Goal: Transaction & Acquisition: Subscribe to service/newsletter

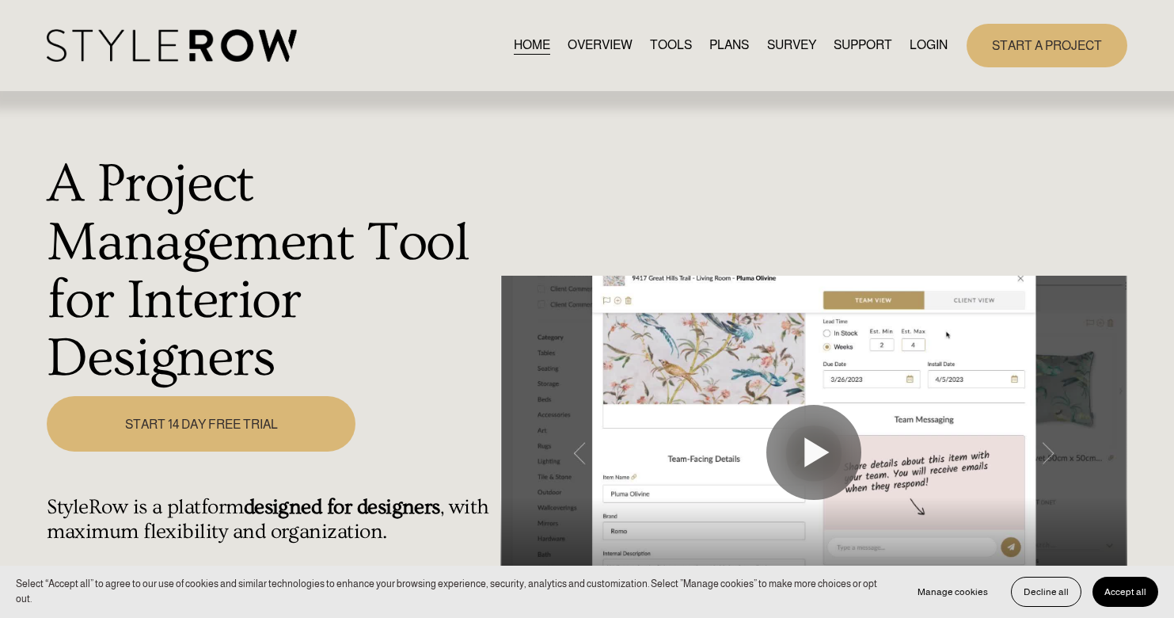
click at [595, 51] on link "OVERVIEW" at bounding box center [600, 45] width 65 height 21
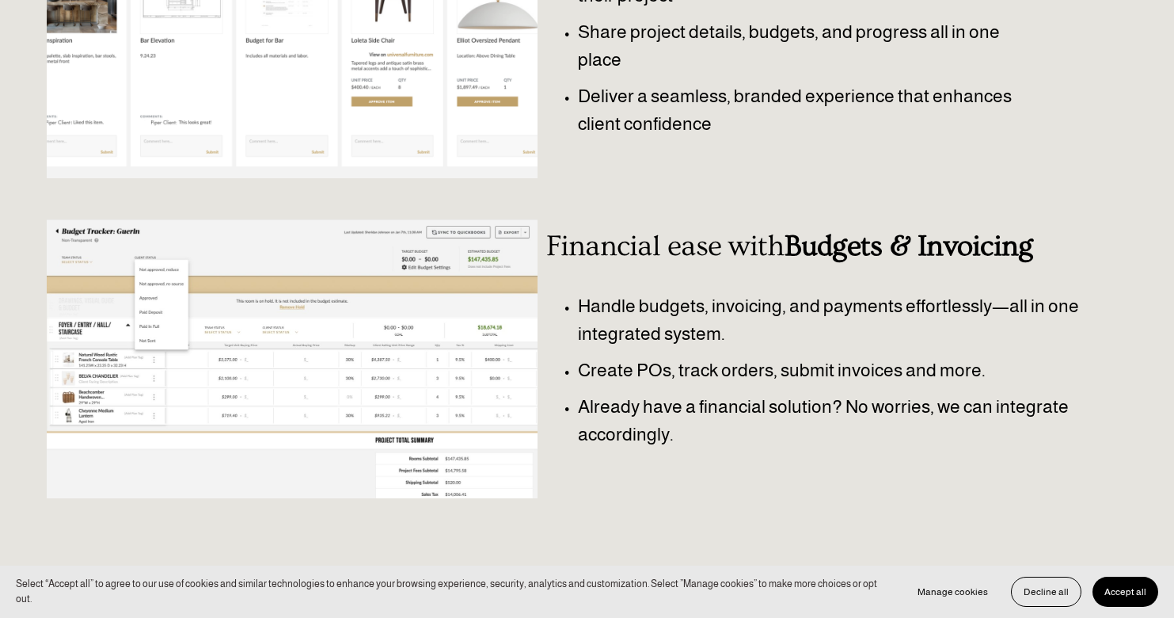
scroll to position [691, 0]
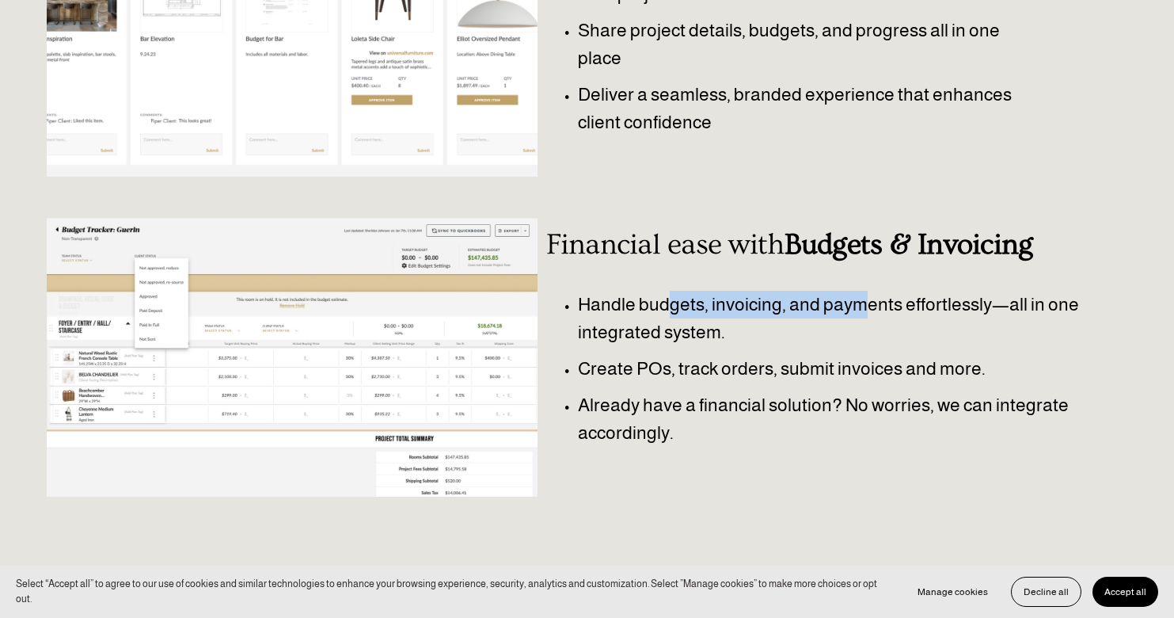
drag, startPoint x: 670, startPoint y: 309, endPoint x: 869, endPoint y: 323, distance: 199.3
click at [868, 323] on p "Handle budgets, invoicing, and payments effortlessly—all in one integrated syst…" at bounding box center [853, 318] width 550 height 55
click at [869, 323] on p "Handle budgets, invoicing, and payments effortlessly—all in one integrated syst…" at bounding box center [853, 318] width 550 height 55
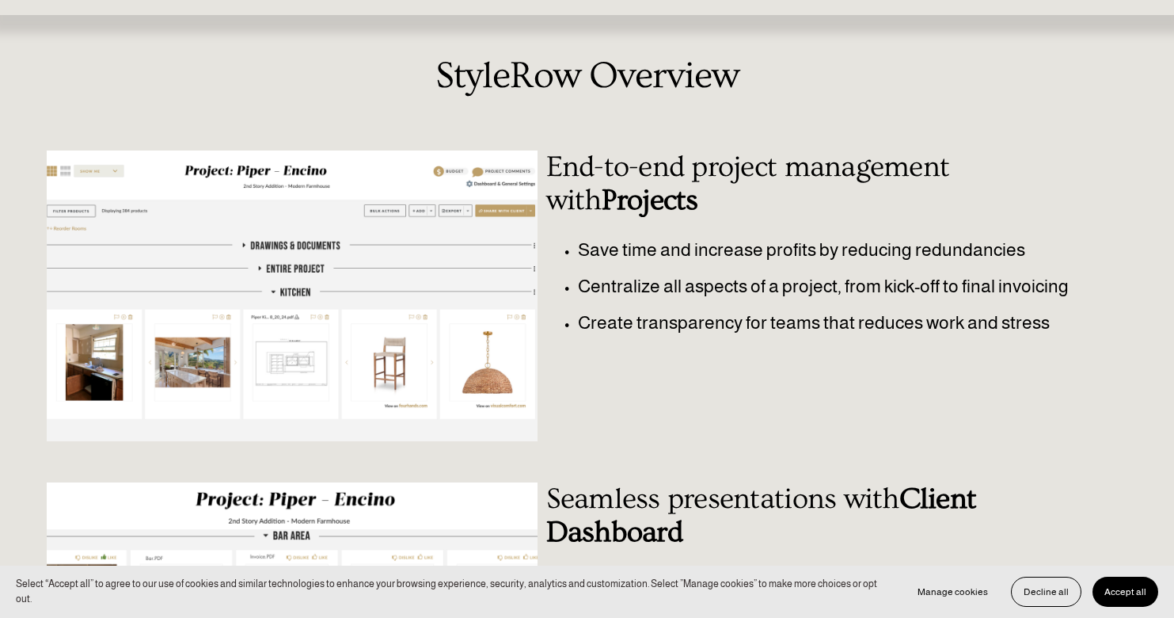
scroll to position [0, 0]
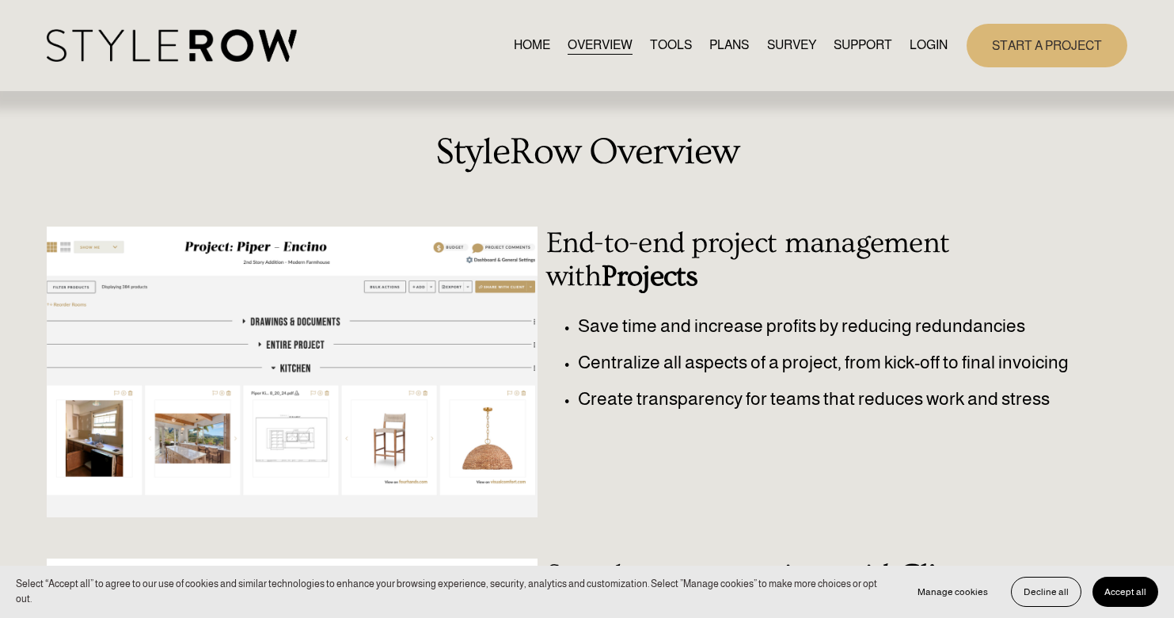
click at [666, 48] on link "TOOLS" at bounding box center [671, 45] width 42 height 21
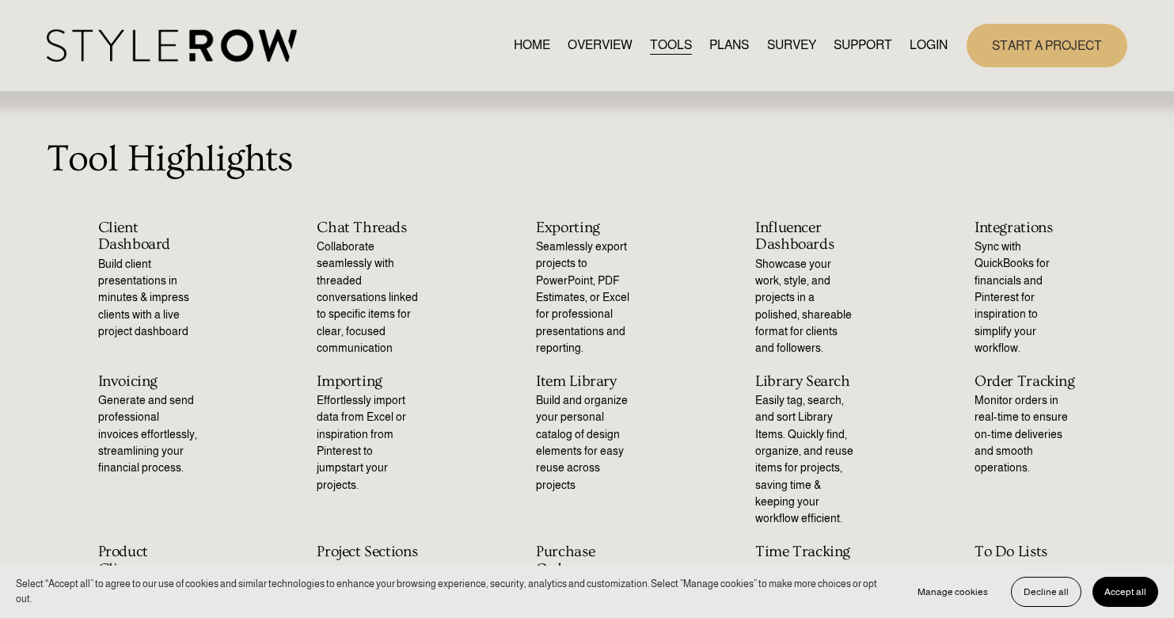
click at [736, 39] on link "PLANS" at bounding box center [730, 45] width 40 height 21
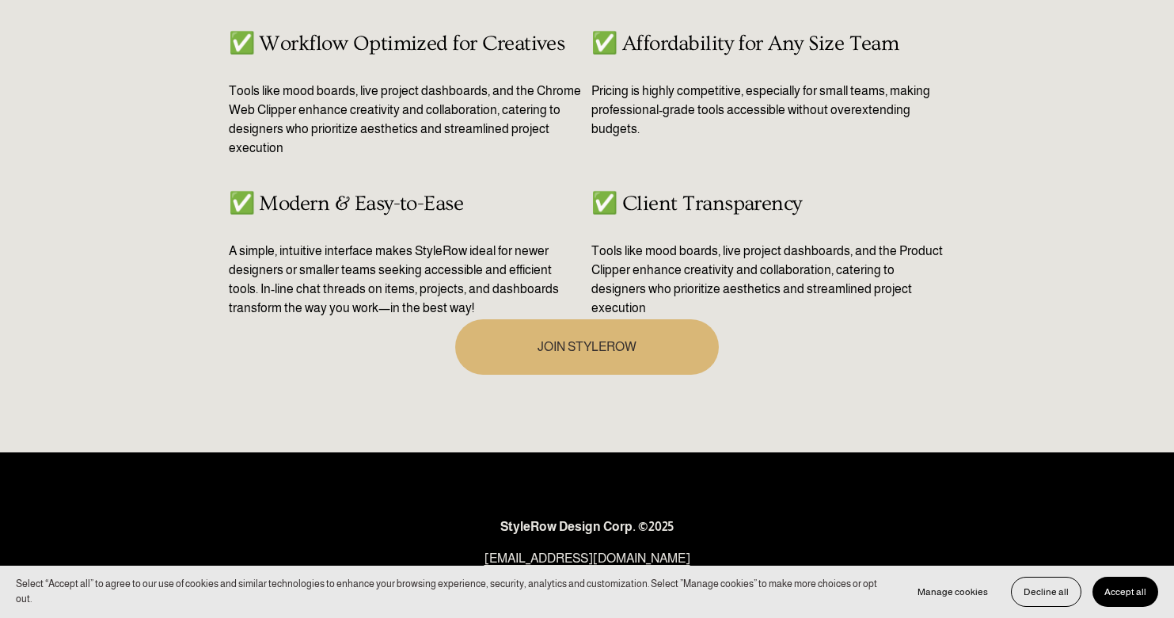
scroll to position [877, 0]
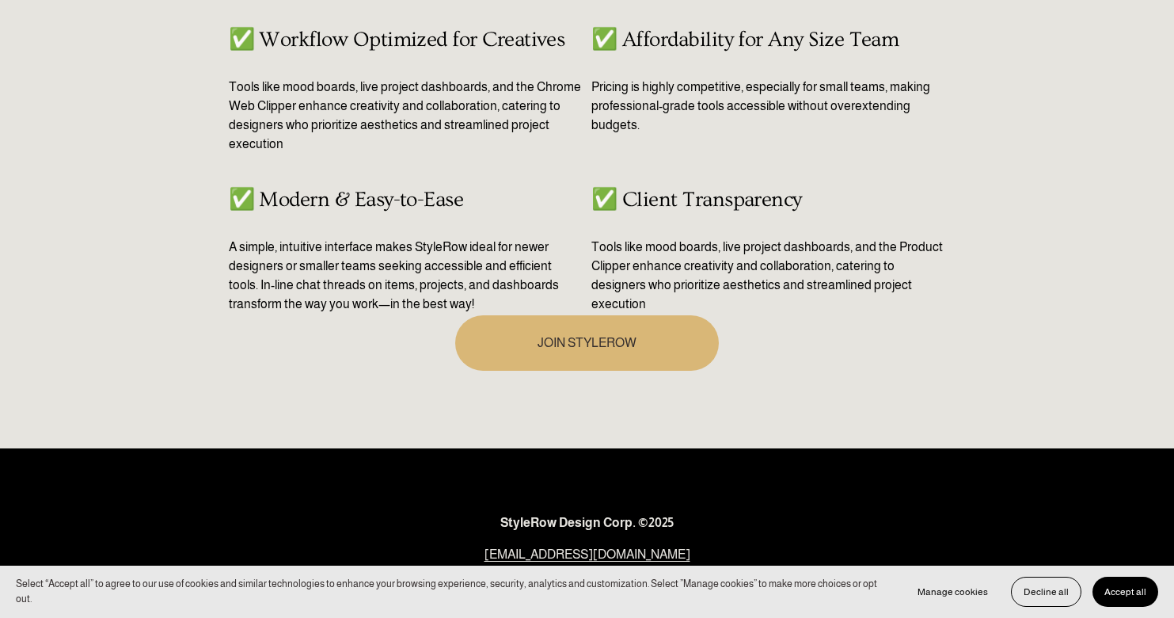
click at [595, 363] on link "JOIN STYLEROW" at bounding box center [587, 342] width 264 height 55
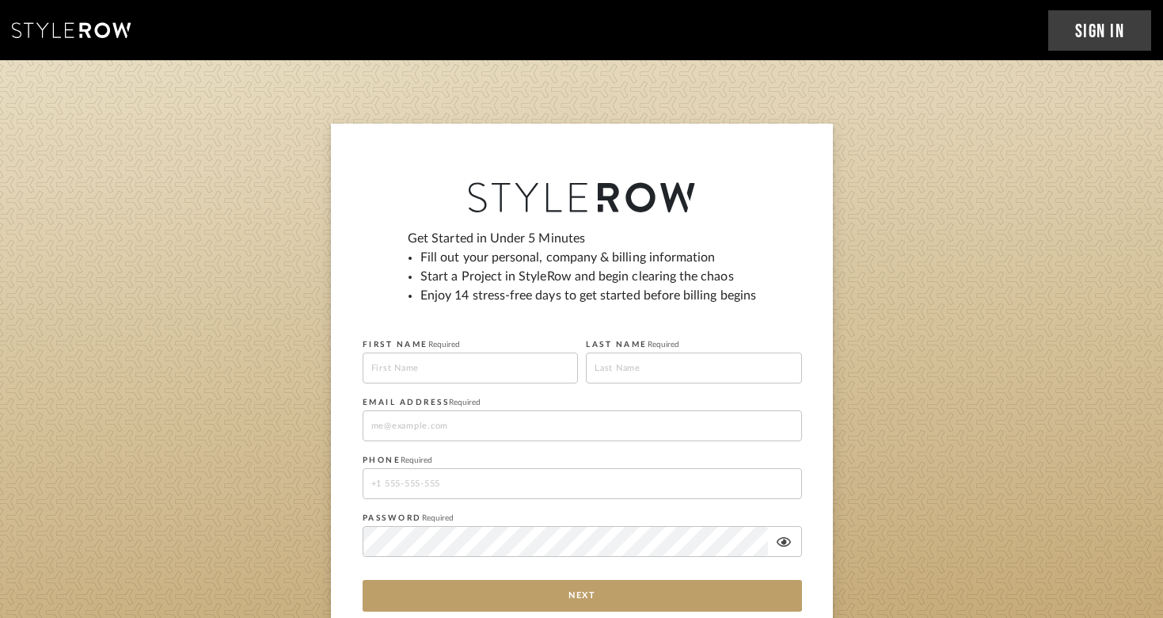
click at [455, 370] on input at bounding box center [471, 367] width 216 height 31
type input "[PERSON_NAME]"
type input "[PERSON_NAME][EMAIL_ADDRESS][PERSON_NAME][DOMAIN_NAME]"
click at [458, 485] on input "tel" at bounding box center [582, 483] width 439 height 31
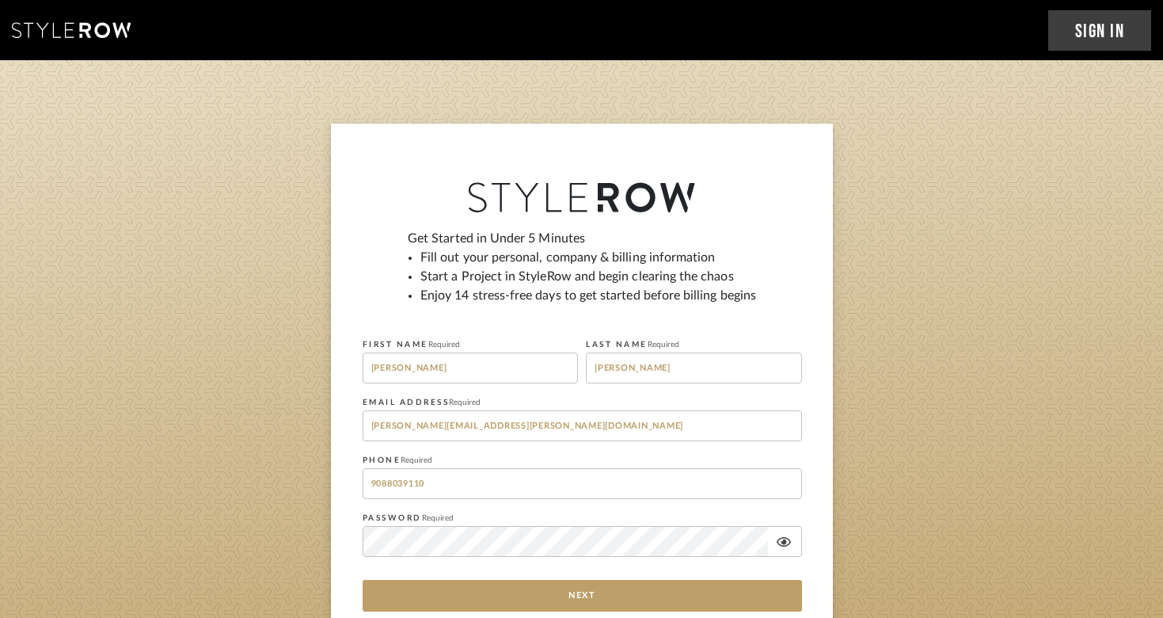
type input "9088039110"
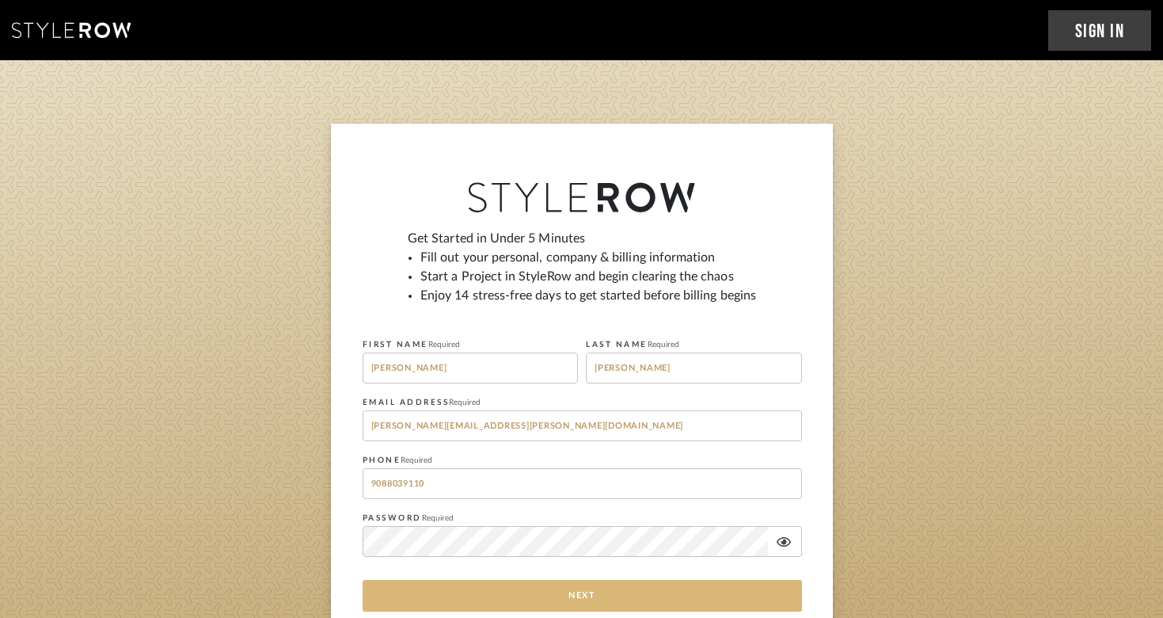
click at [489, 592] on button "Next" at bounding box center [582, 596] width 439 height 32
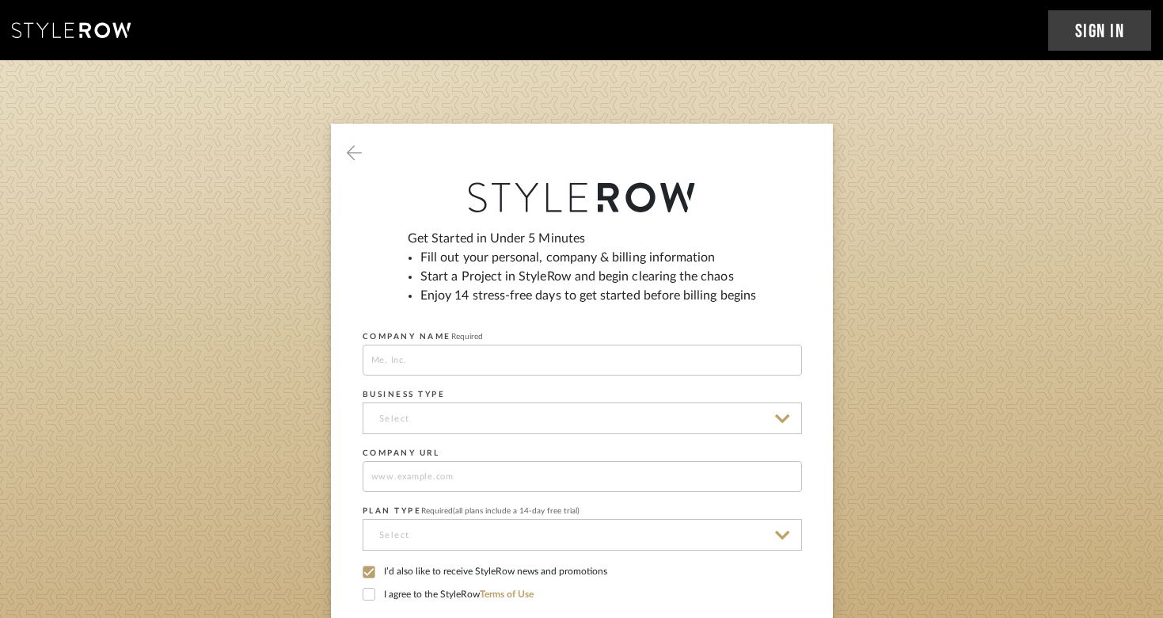
click at [586, 374] on input at bounding box center [582, 359] width 439 height 31
type input "J"
type input "Designs by Jess"
click at [549, 409] on input at bounding box center [582, 418] width 439 height 32
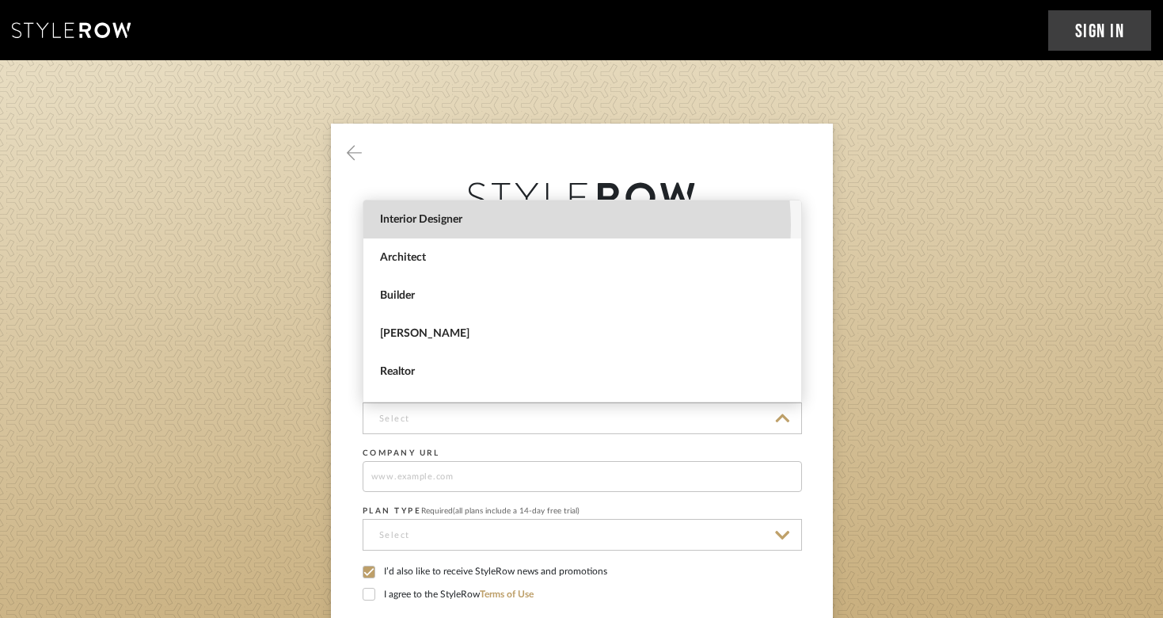
click at [542, 225] on span "Interior Designer" at bounding box center [584, 219] width 409 height 13
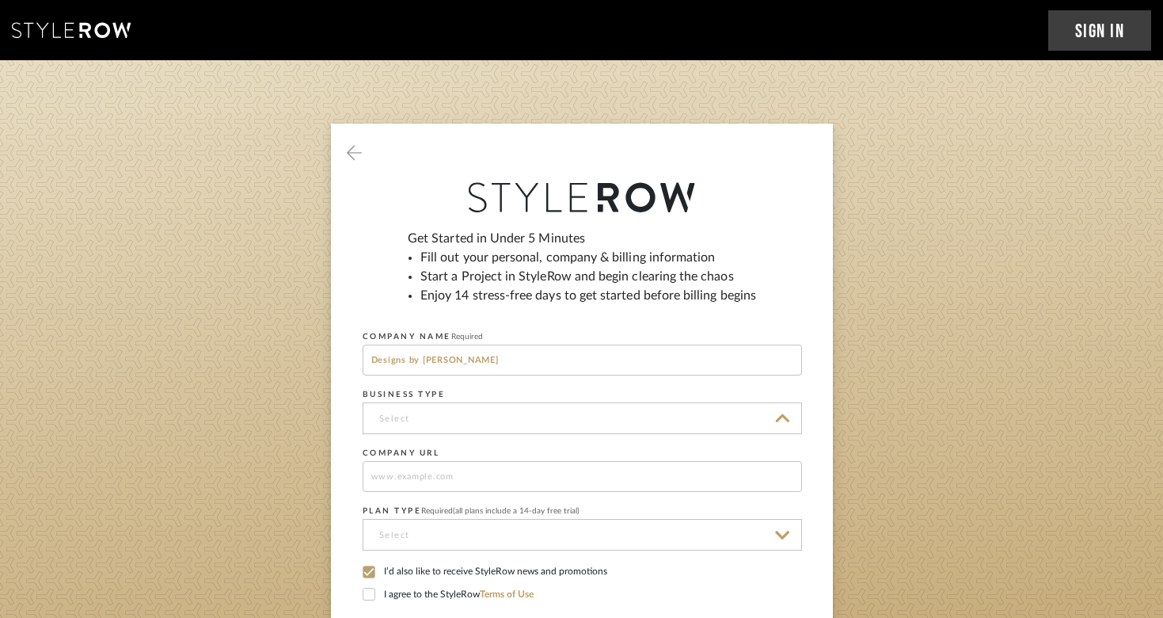
type input "Interior Designer"
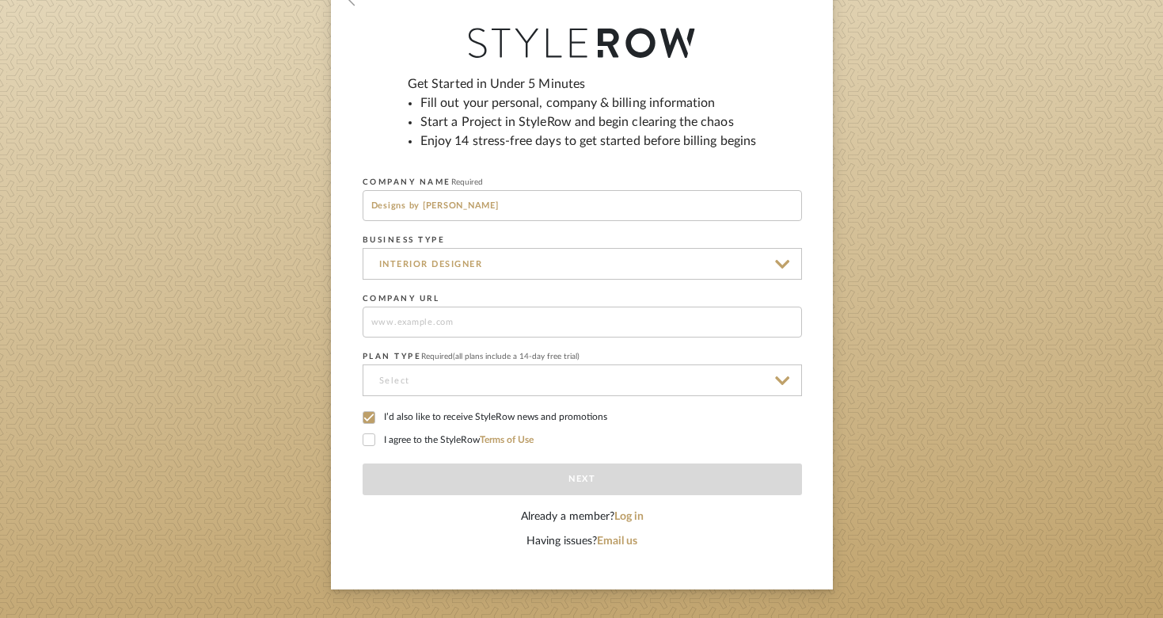
scroll to position [162, 0]
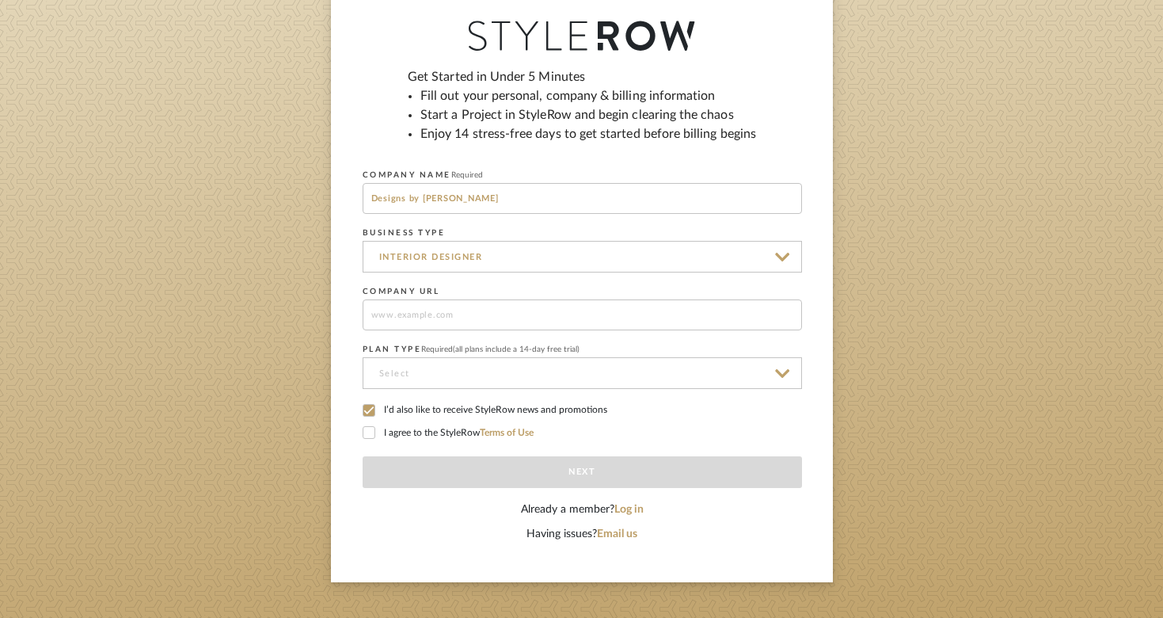
click at [450, 327] on input at bounding box center [582, 314] width 439 height 31
click at [416, 373] on input at bounding box center [582, 373] width 439 height 32
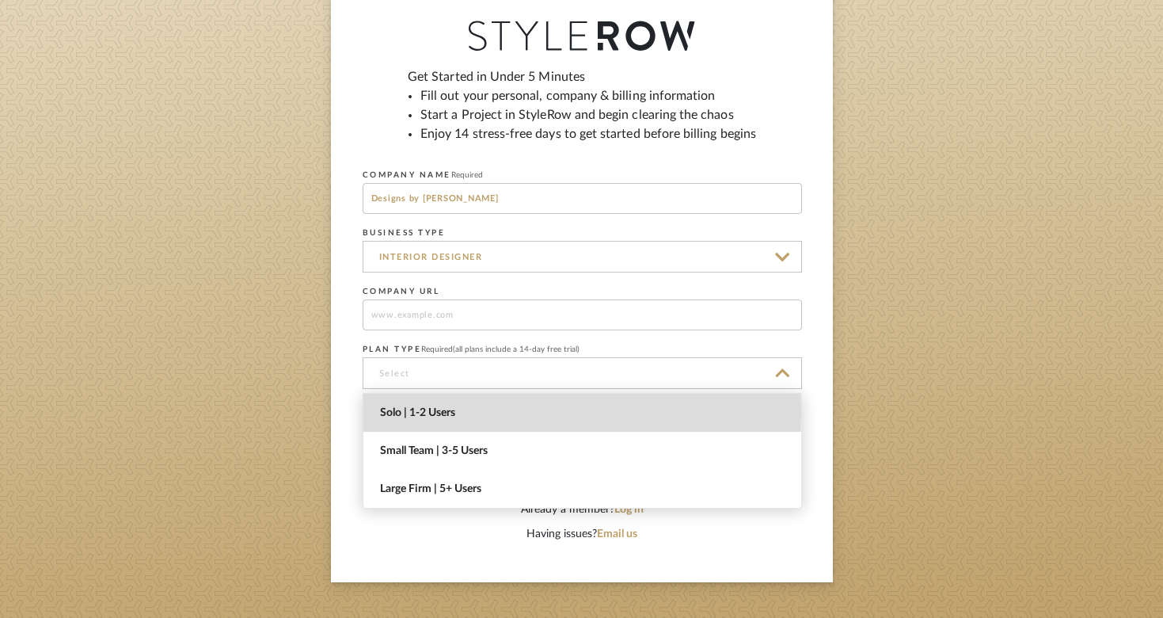
click at [417, 411] on span "Solo | 1-2 Users" at bounding box center [584, 412] width 409 height 13
type input "Solo | 1-2 Users"
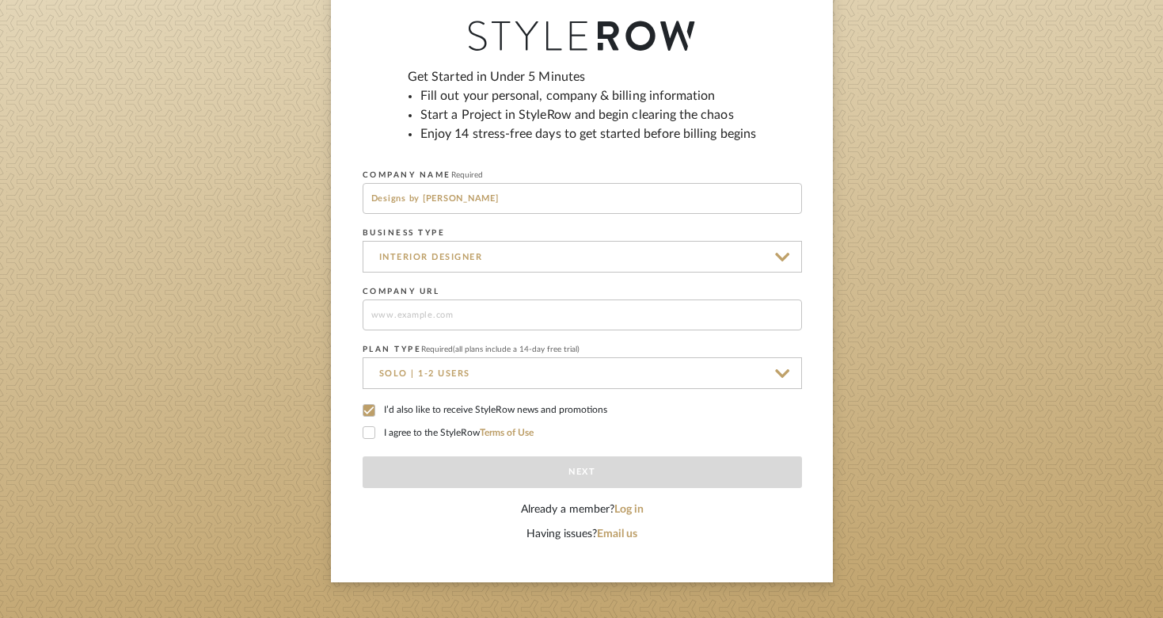
click at [429, 412] on label "I’d also like to receive StyleRow news and promotions" at bounding box center [582, 411] width 439 height 14
click at [411, 432] on label "I agree to the StyleRow Terms of Use" at bounding box center [582, 433] width 439 height 14
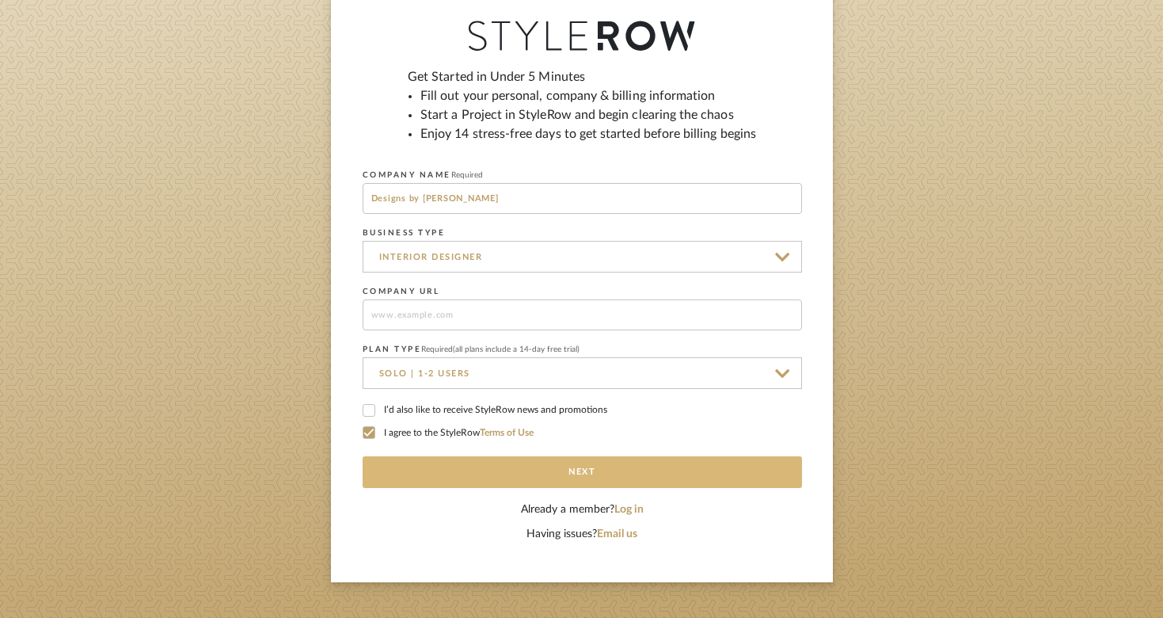
click at [516, 479] on button "Next" at bounding box center [582, 472] width 439 height 32
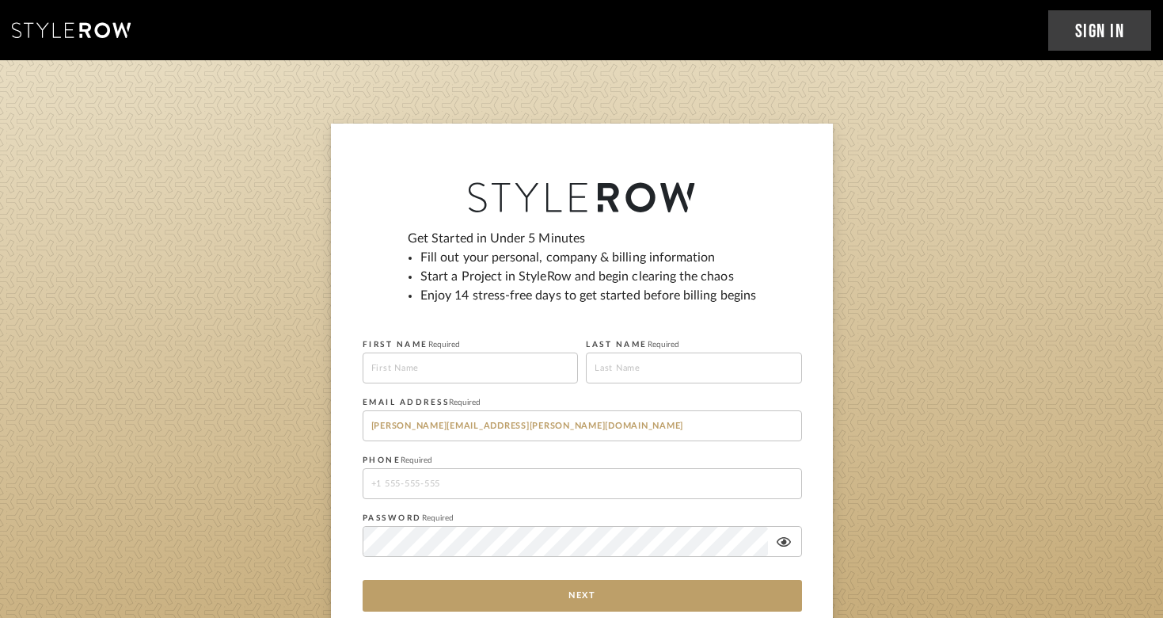
click at [95, 29] on icon at bounding box center [71, 30] width 119 height 16
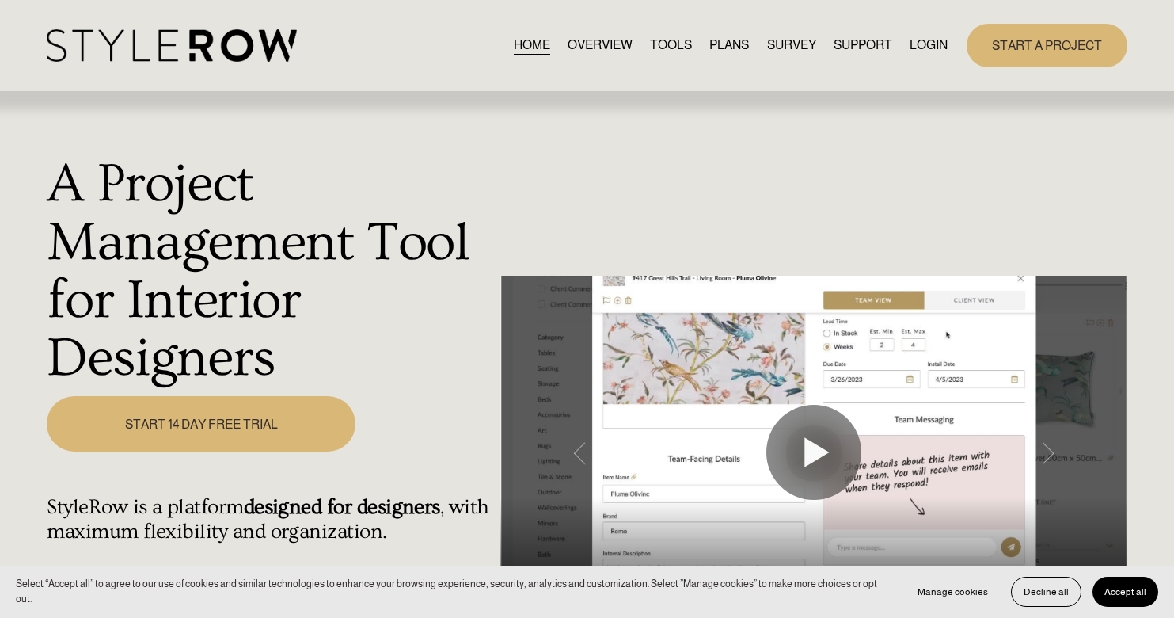
click at [601, 48] on link "OVERVIEW" at bounding box center [600, 45] width 65 height 21
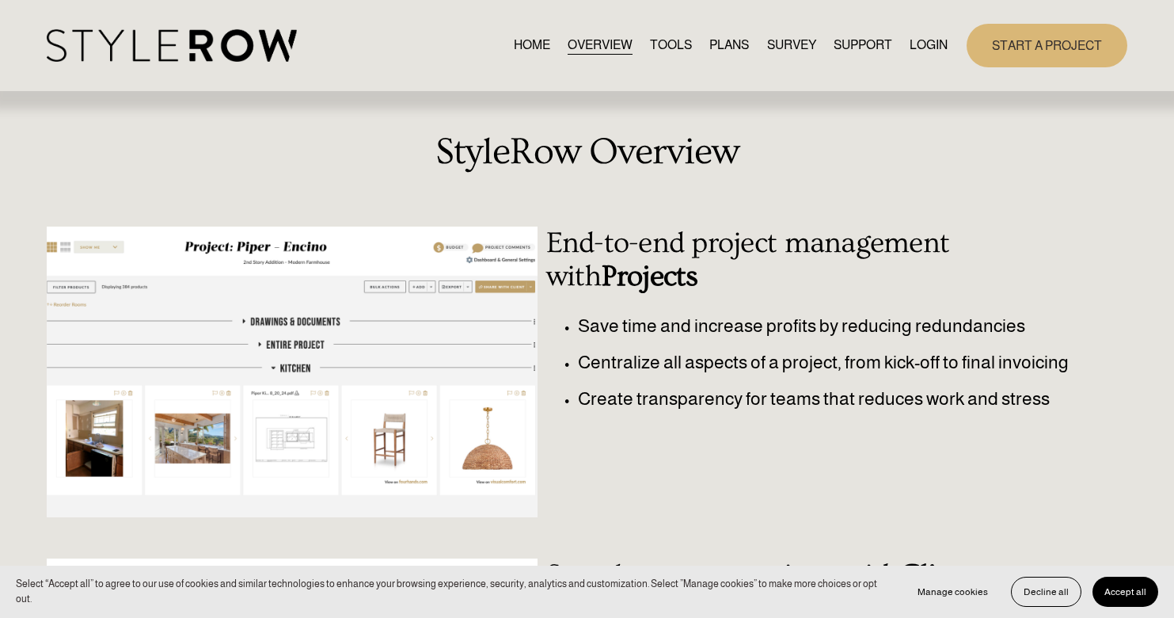
click at [481, 276] on div at bounding box center [292, 371] width 490 height 291
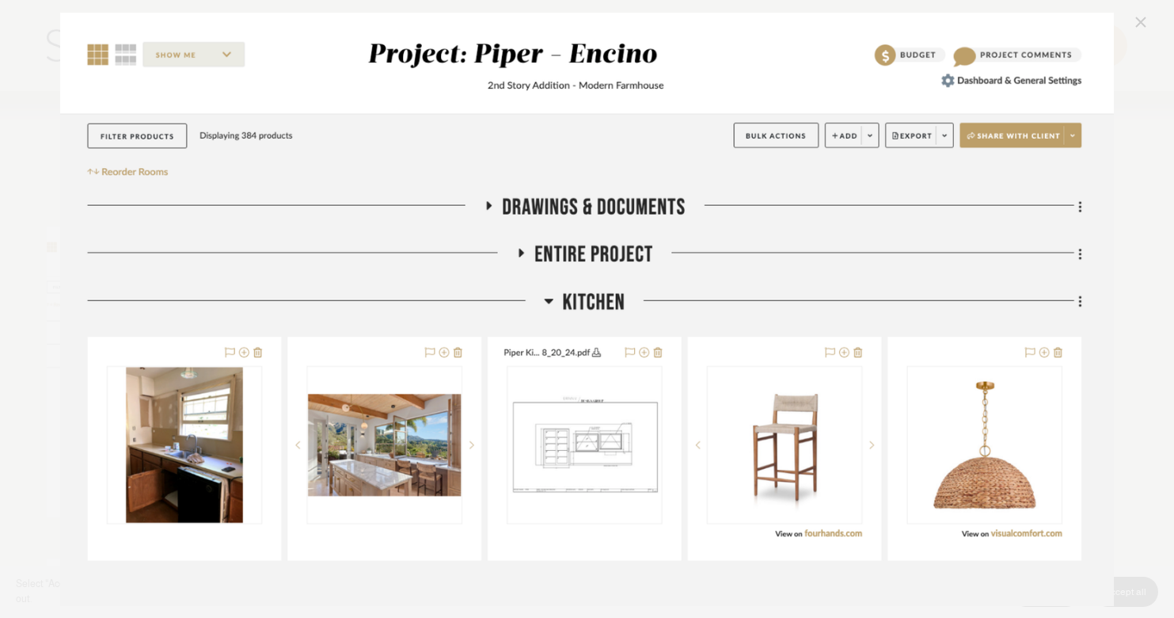
click at [644, 174] on img "Image" at bounding box center [587, 309] width 1055 height 593
click at [710, 321] on img "Image" at bounding box center [587, 309] width 1055 height 593
click at [1136, 17] on link "Close" at bounding box center [1141, 22] width 19 height 19
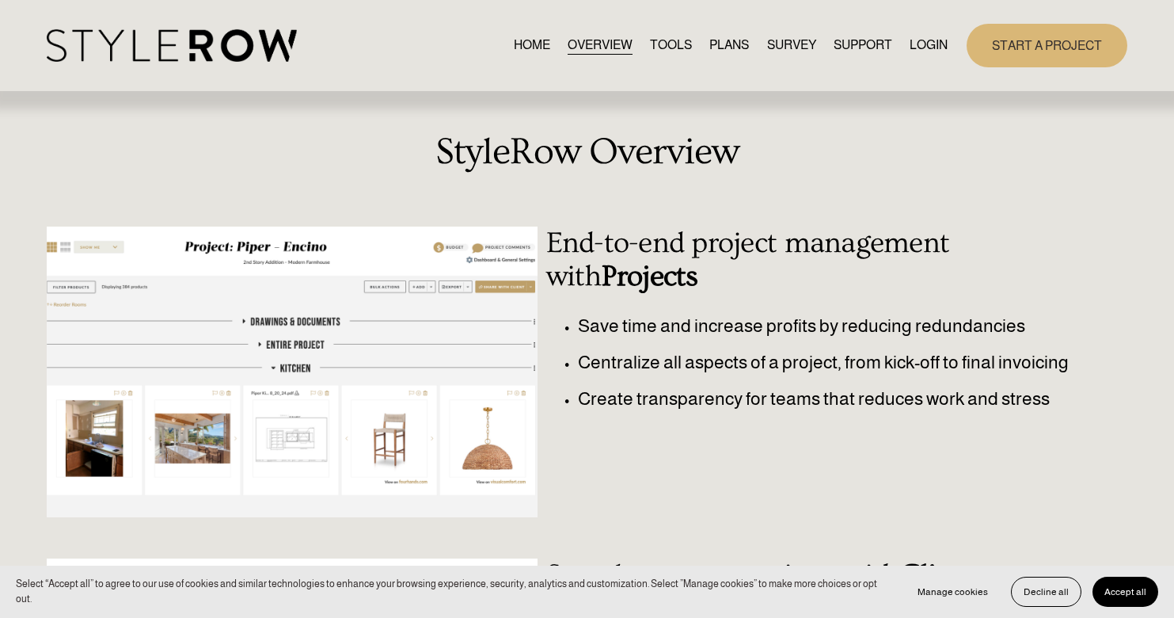
click at [740, 44] on link "PLANS" at bounding box center [730, 45] width 40 height 21
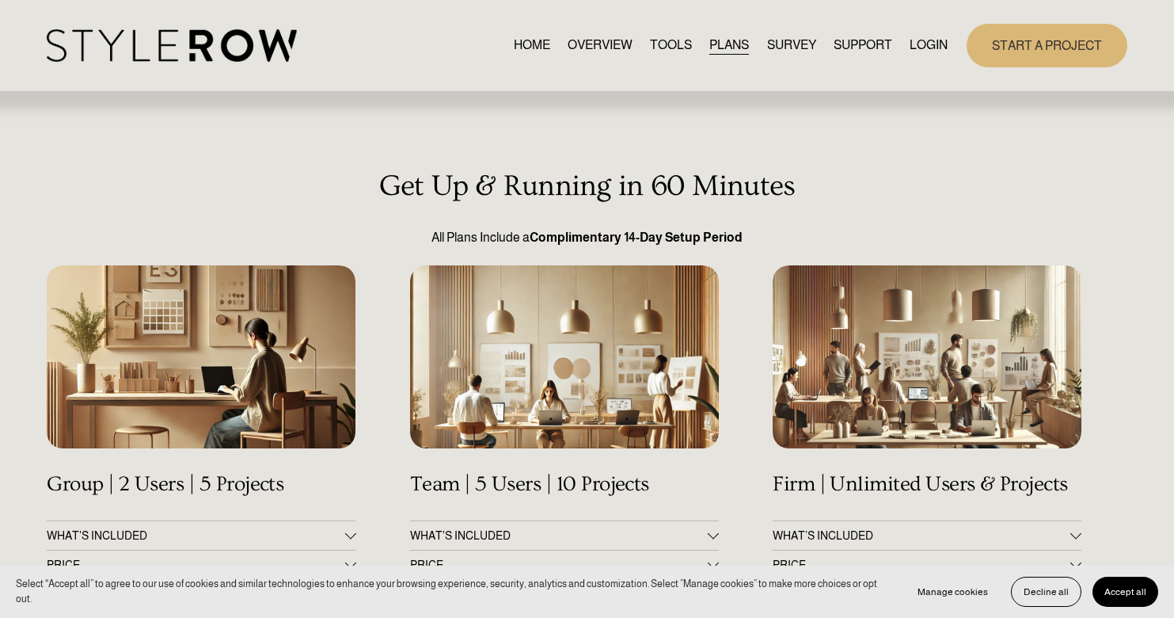
click at [783, 46] on link "SURVEY" at bounding box center [791, 45] width 49 height 21
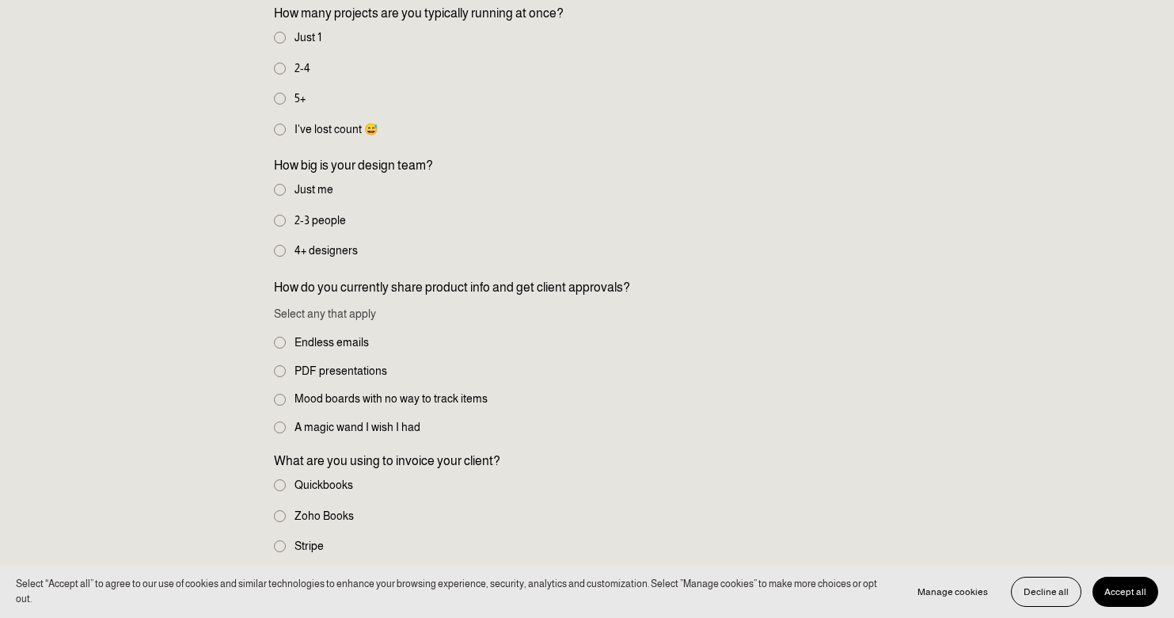
scroll to position [478, 0]
